Goal: Check status: Check status

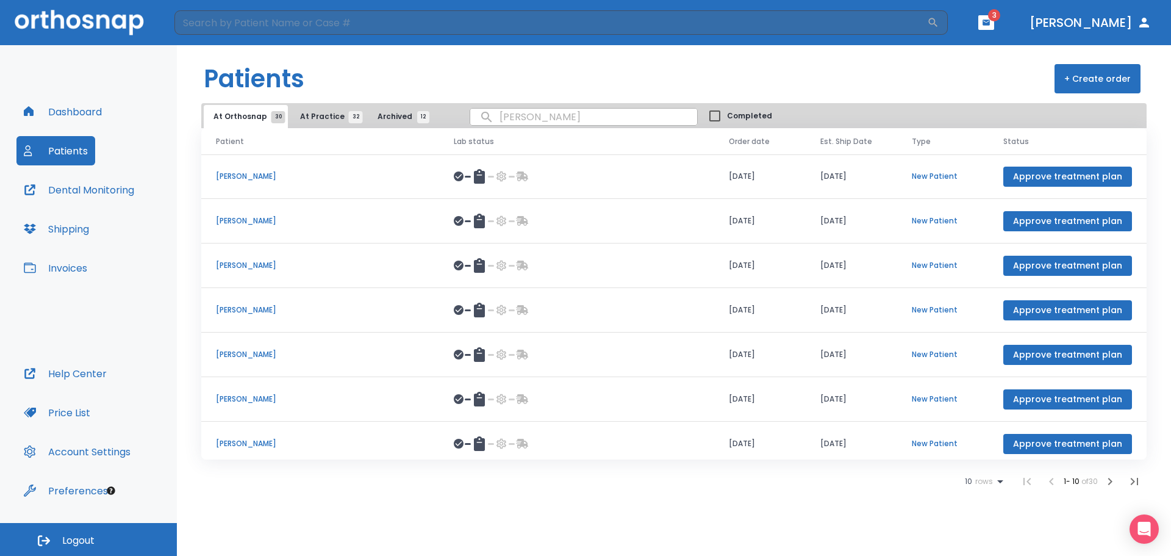
drag, startPoint x: 0, startPoint y: 0, endPoint x: 74, endPoint y: 113, distance: 135.4
click at [74, 113] on button "Dashboard" at bounding box center [62, 111] width 93 height 29
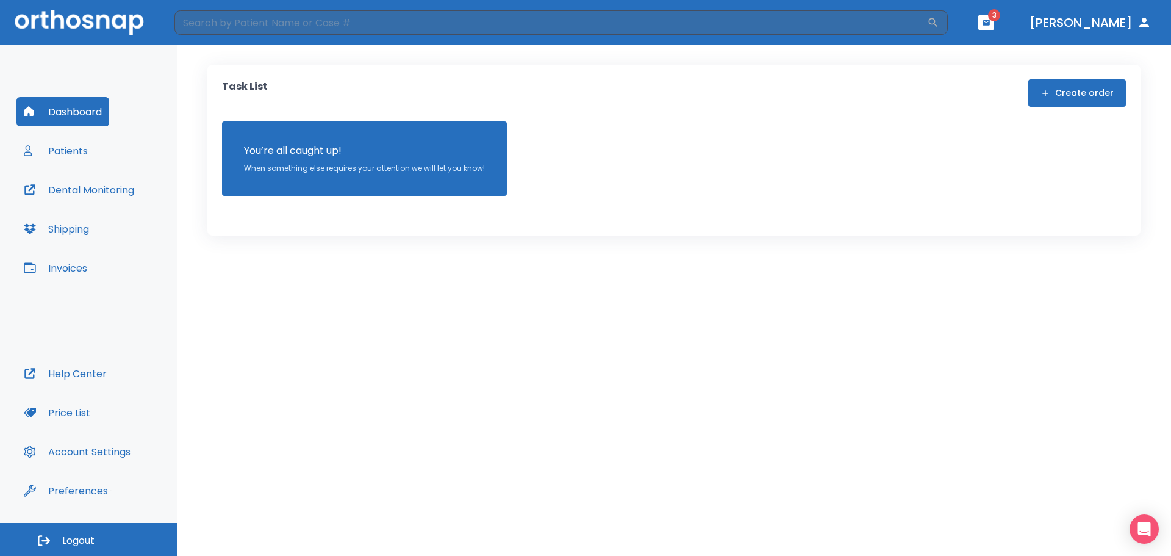
click at [80, 157] on button "Patients" at bounding box center [55, 150] width 79 height 29
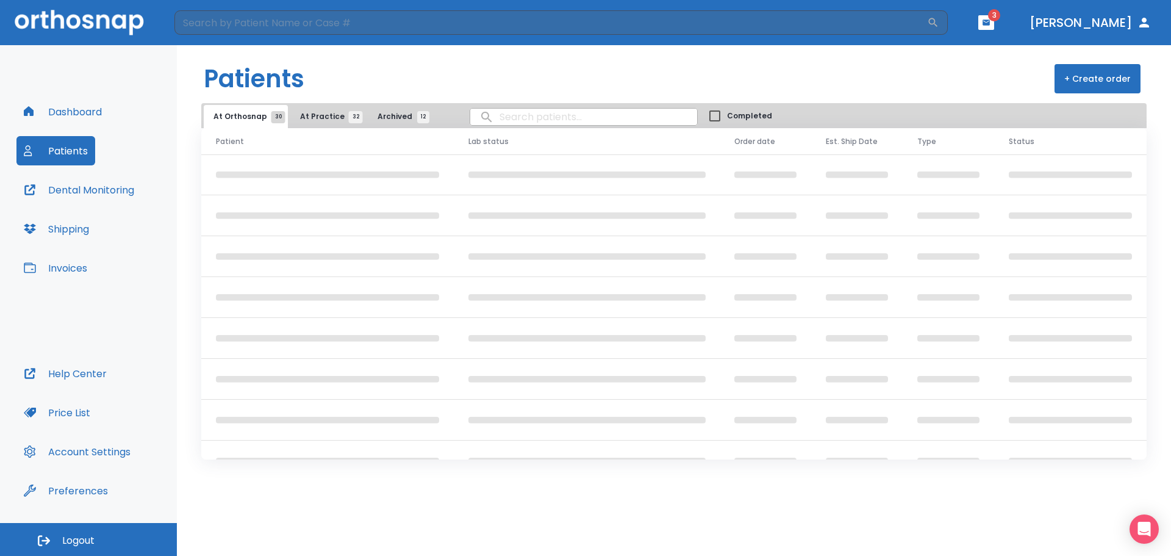
click at [499, 115] on input "search" at bounding box center [583, 117] width 227 height 24
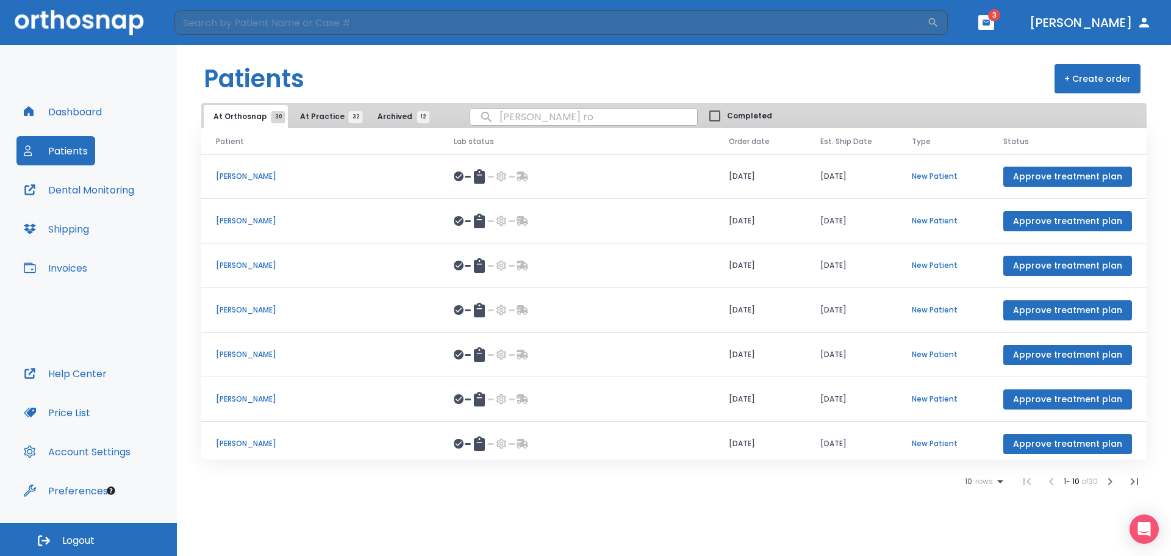
type input "[PERSON_NAME]"
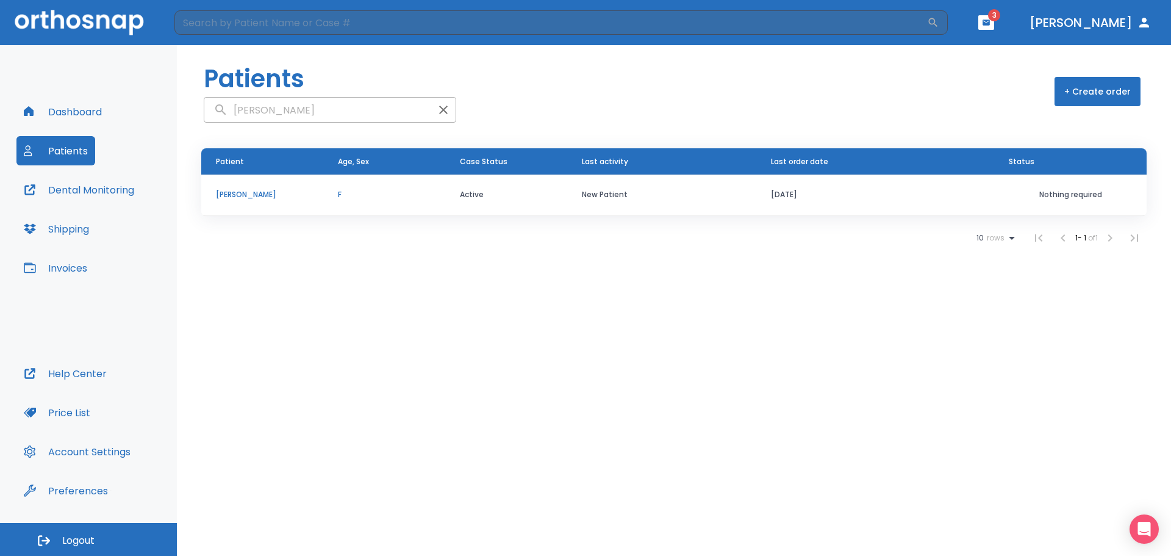
click at [256, 198] on p "[PERSON_NAME]" at bounding box center [262, 194] width 93 height 11
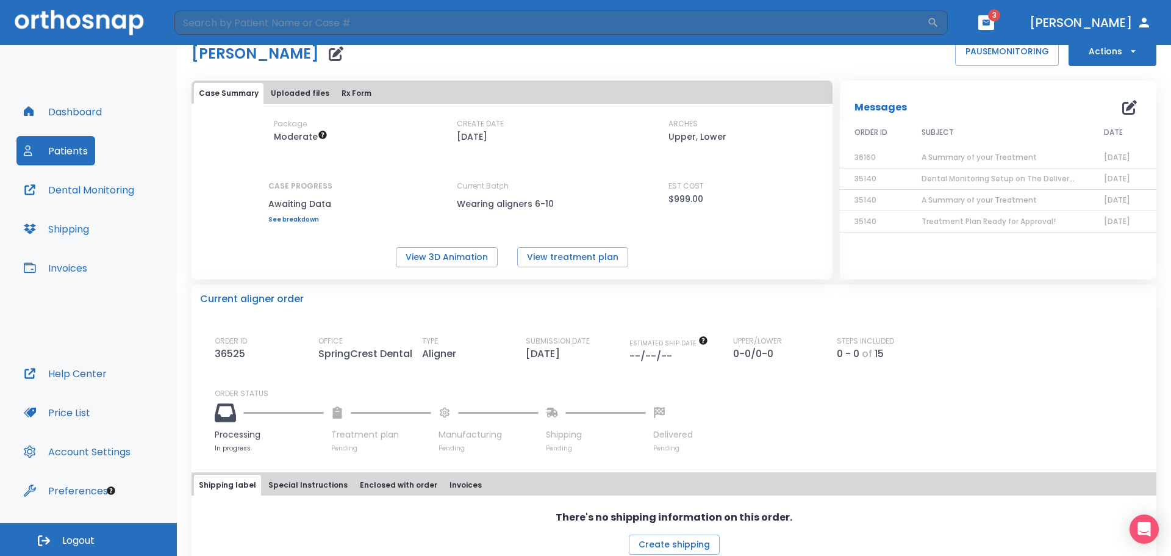
scroll to position [31, 0]
click at [82, 187] on button "Dental Monitoring" at bounding box center [78, 189] width 125 height 29
